Goal: Find specific page/section: Find specific page/section

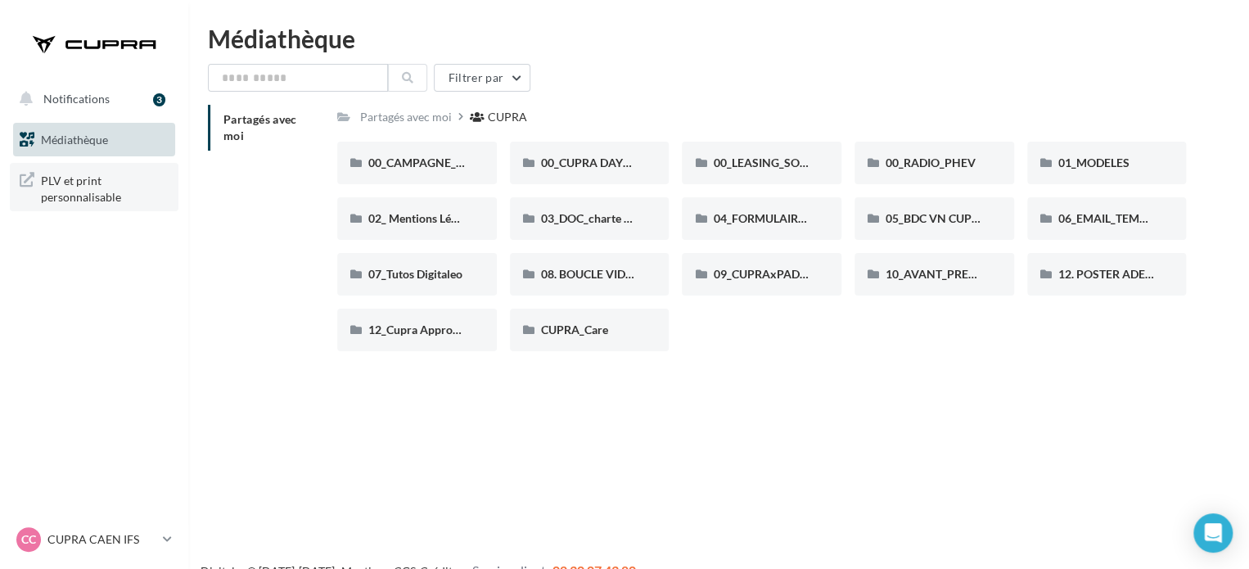
click at [73, 200] on span "PLV et print personnalisable" at bounding box center [105, 186] width 128 height 35
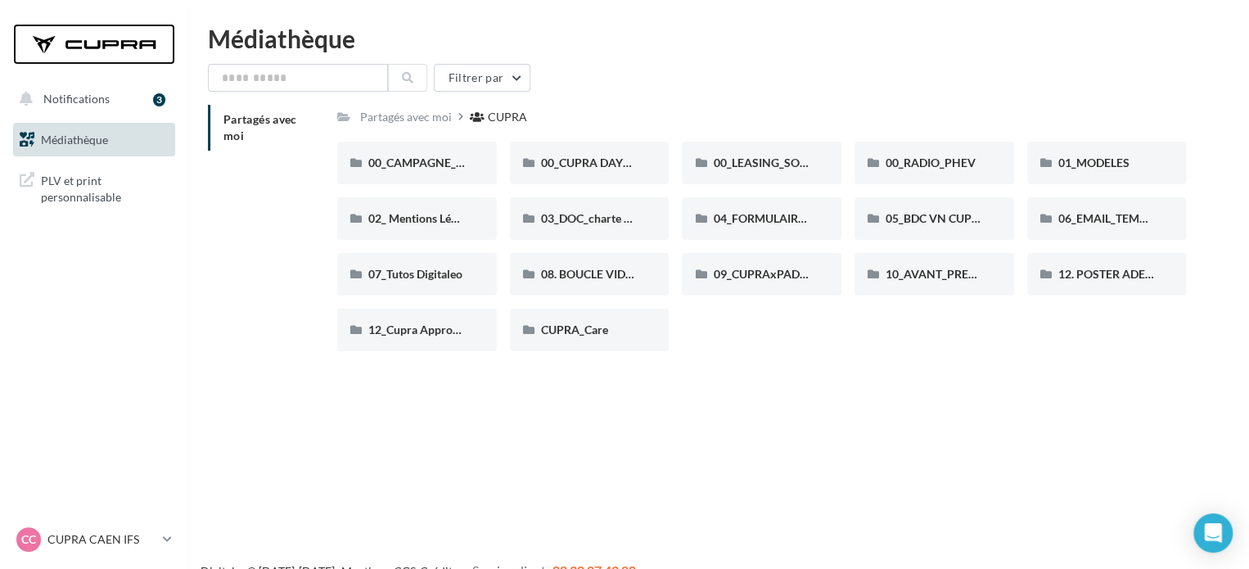
click at [45, 43] on div at bounding box center [94, 44] width 131 height 41
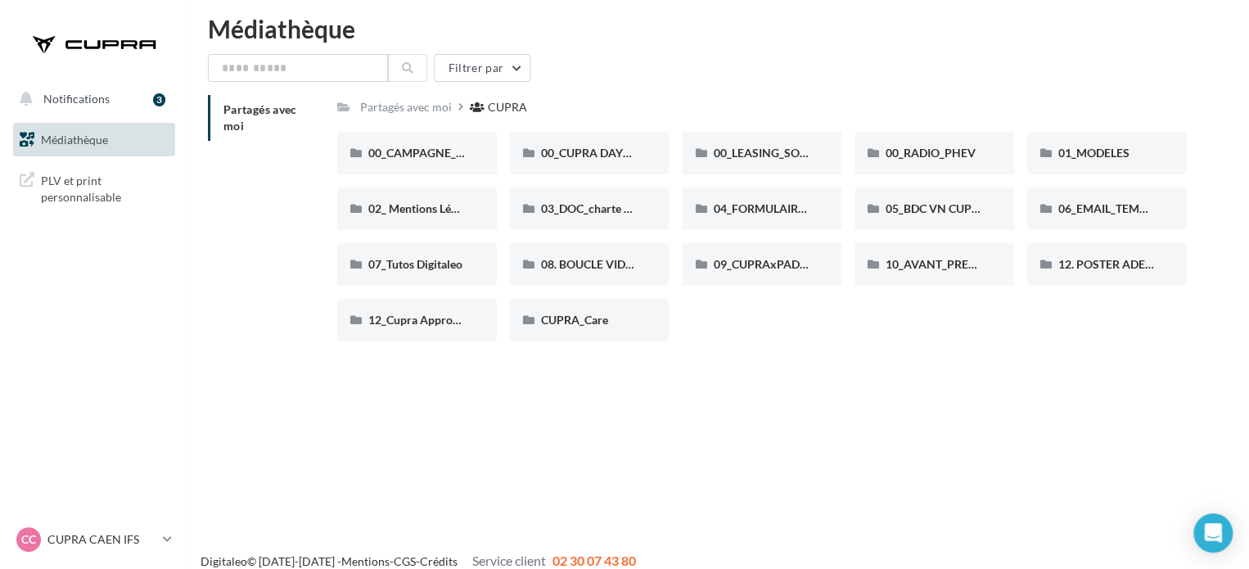
scroll to position [26, 0]
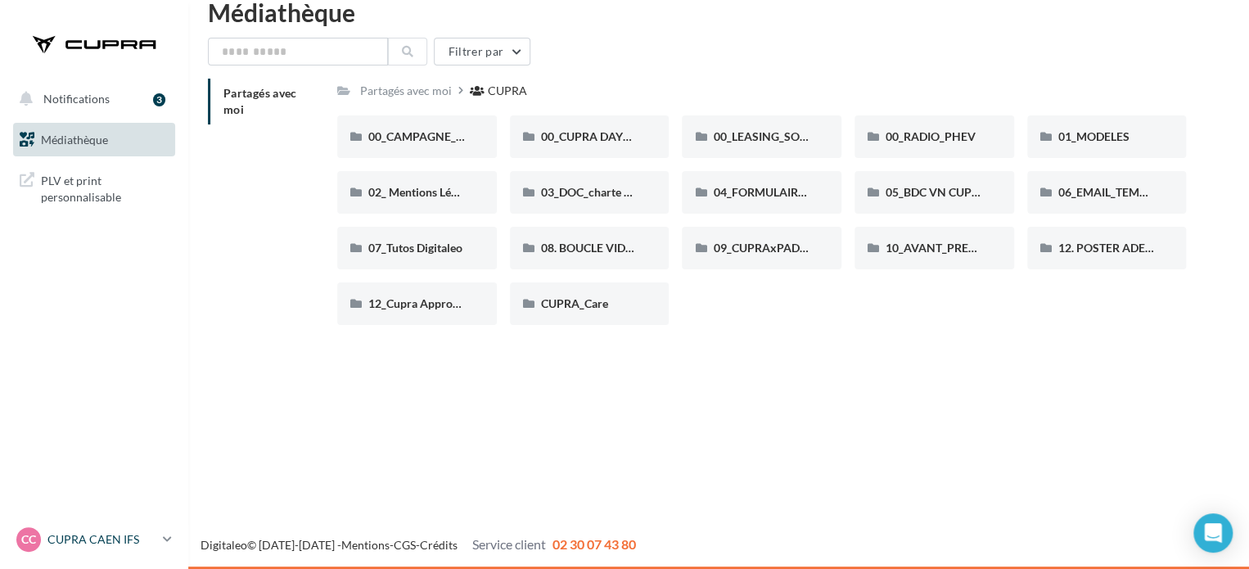
click at [147, 552] on link "CC CUPRA CAEN IFS cupra-plv-caen" at bounding box center [94, 539] width 162 height 31
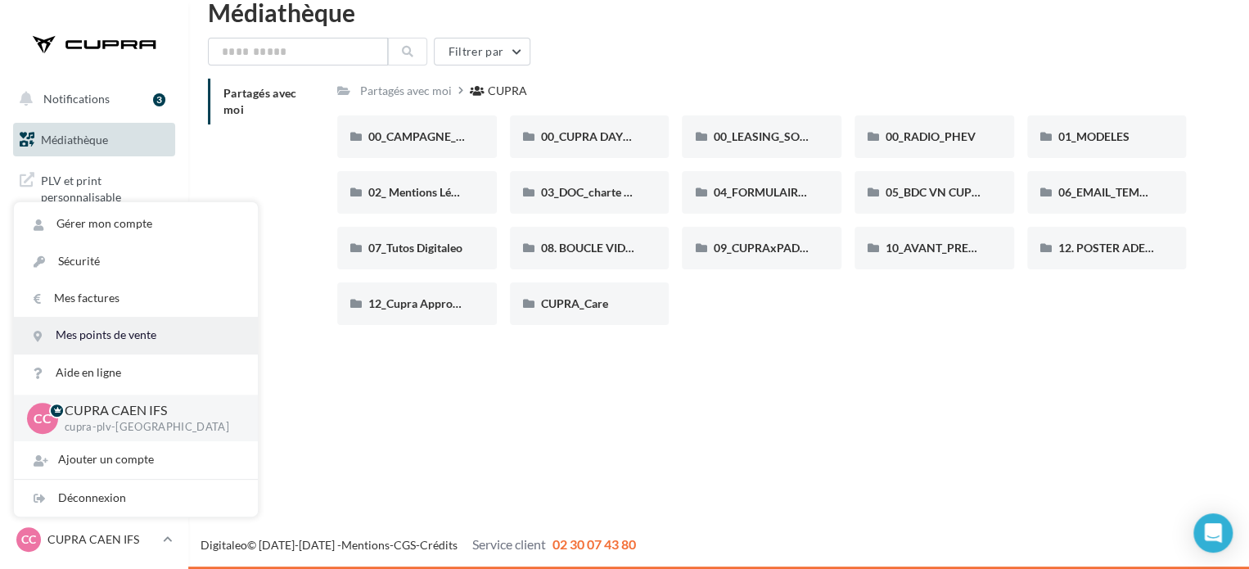
click at [126, 346] on link "Mes points de vente" at bounding box center [136, 335] width 244 height 37
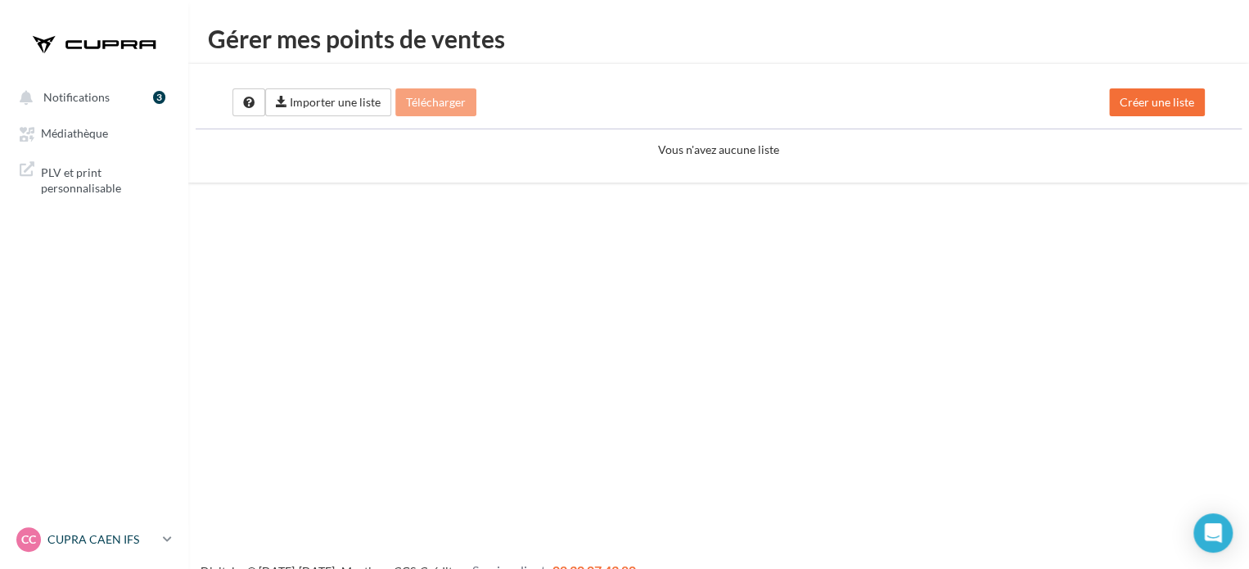
click at [125, 536] on p "CUPRA CAEN IFS" at bounding box center [101, 539] width 109 height 16
